Goal: Download file/media

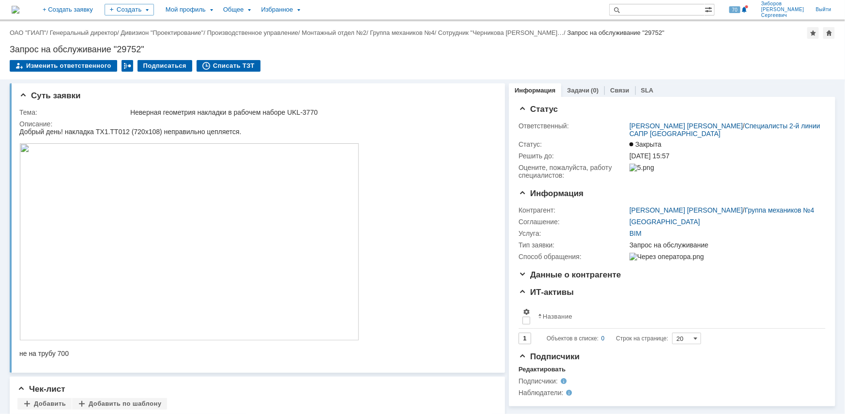
click at [19, 11] on img at bounding box center [16, 10] width 8 height 8
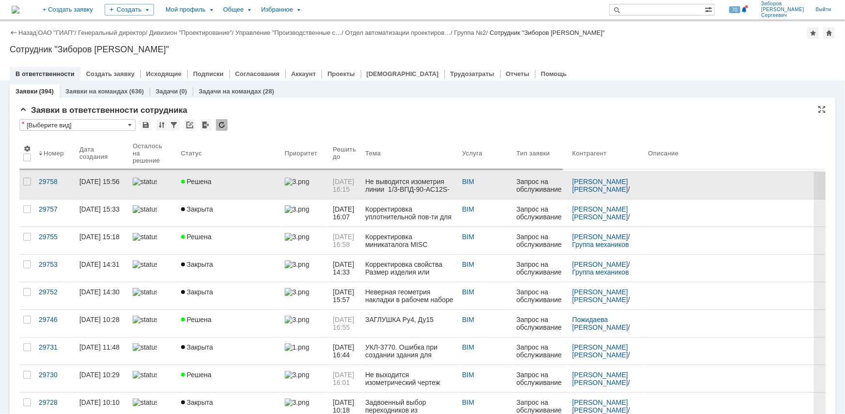
click at [198, 179] on span "Решена" at bounding box center [196, 182] width 31 height 8
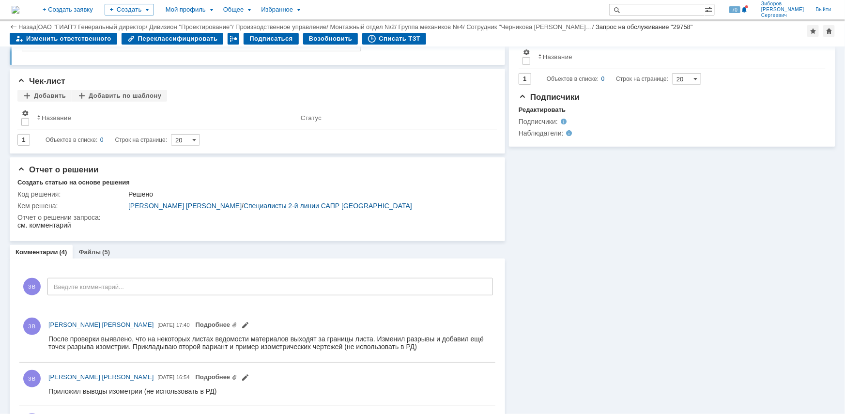
scroll to position [318, 0]
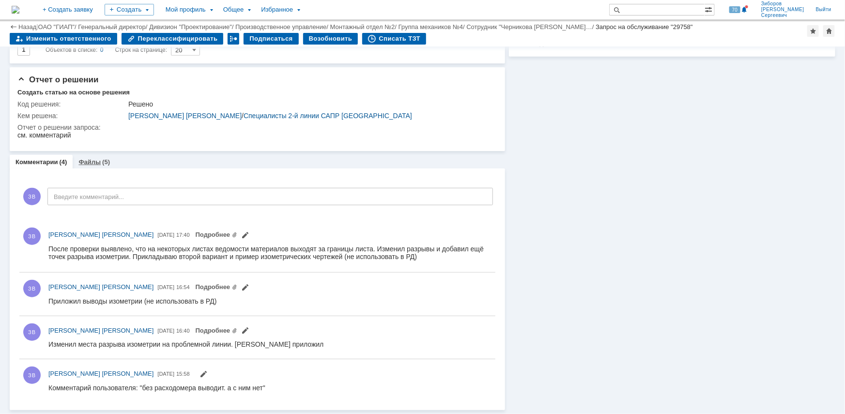
click at [96, 158] on link "Файлы" at bounding box center [89, 161] width 22 height 7
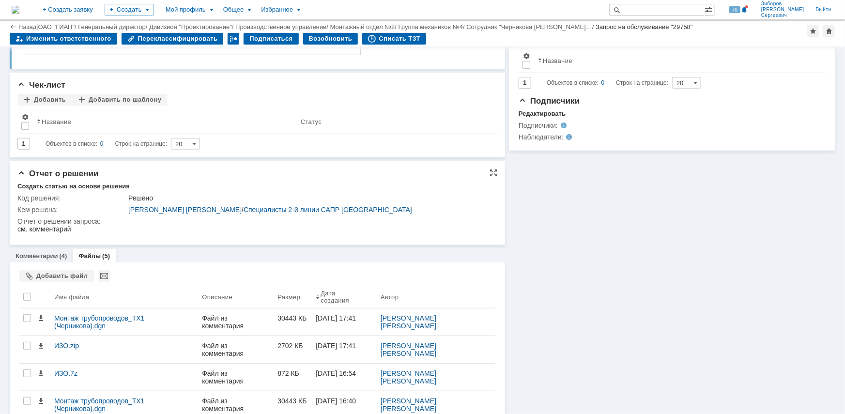
scroll to position [237, 0]
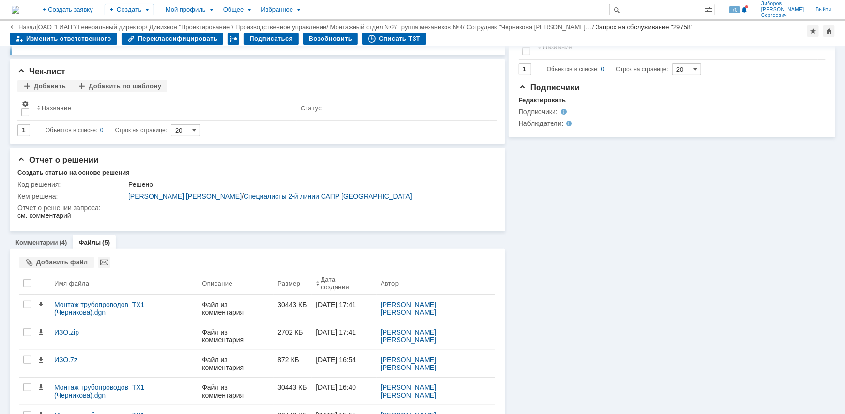
click at [38, 239] on link "Комментарии" at bounding box center [36, 242] width 43 height 7
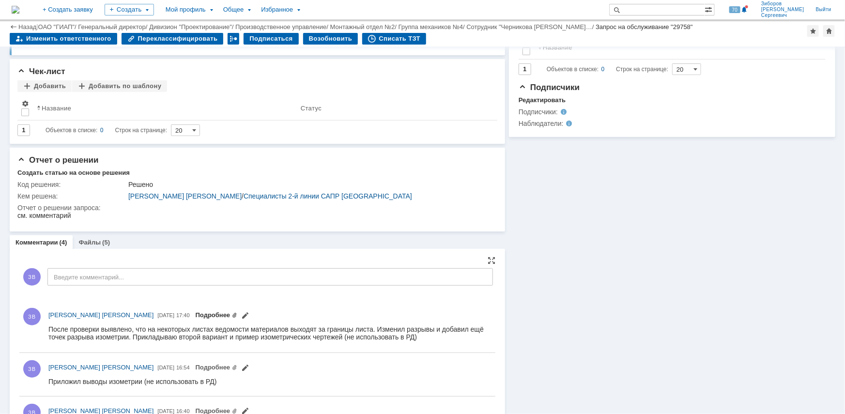
click at [208, 317] on link "Подробнее" at bounding box center [217, 314] width 42 height 7
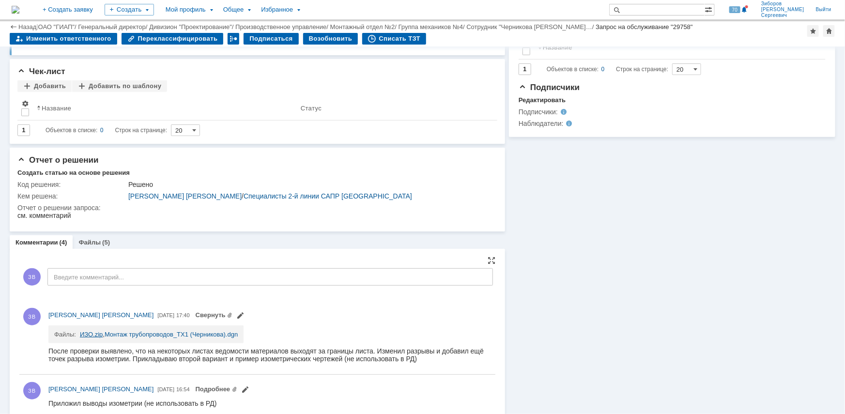
click at [92, 336] on link "ИЗО.zip" at bounding box center [91, 334] width 23 height 7
